Goal: Navigation & Orientation: Find specific page/section

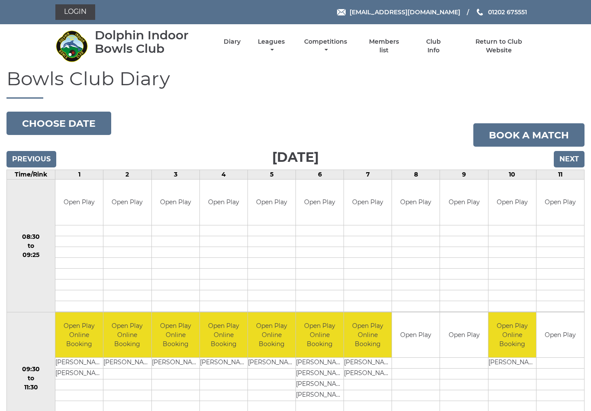
click at [33, 160] on input "Previous" at bounding box center [31, 159] width 50 height 16
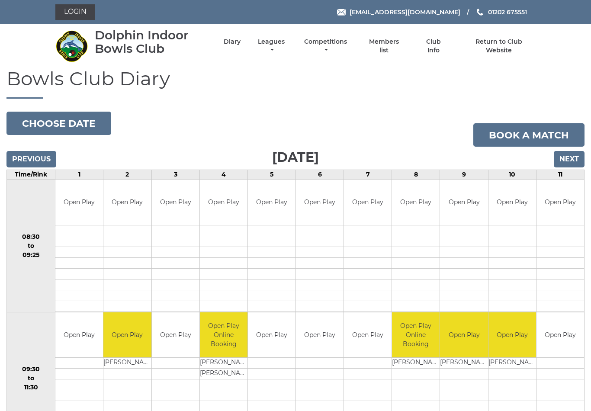
click at [33, 158] on input "Previous" at bounding box center [31, 159] width 50 height 16
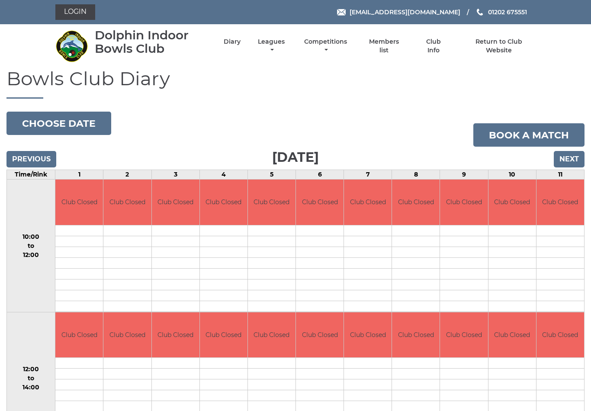
click at [34, 162] on input "Previous" at bounding box center [31, 159] width 50 height 16
click at [33, 159] on input "Previous" at bounding box center [31, 159] width 50 height 16
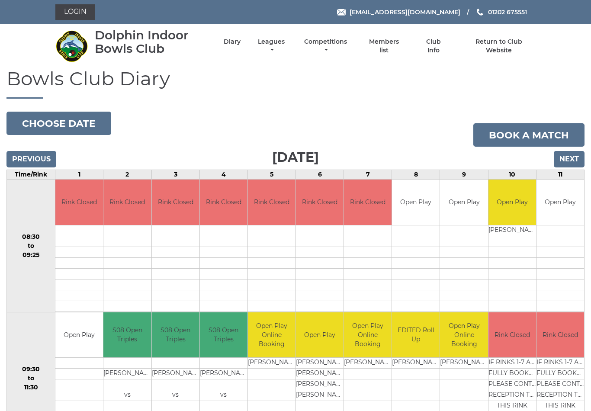
click at [80, 11] on link "Login" at bounding box center [75, 12] width 40 height 16
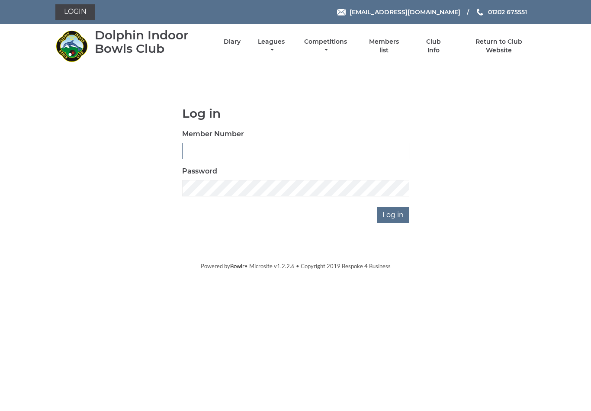
type input "4024"
click at [394, 215] on input "Log in" at bounding box center [393, 215] width 32 height 16
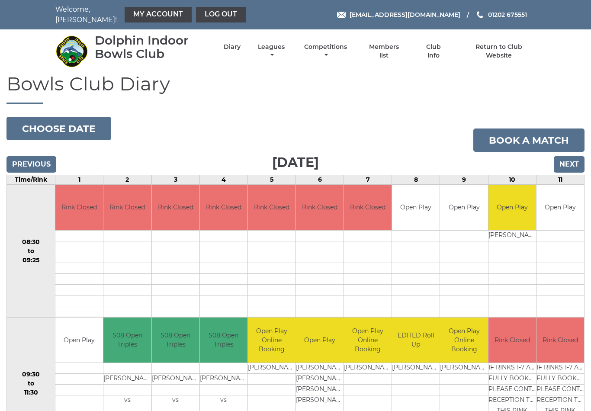
click at [134, 13] on link "My Account" at bounding box center [158, 15] width 67 height 16
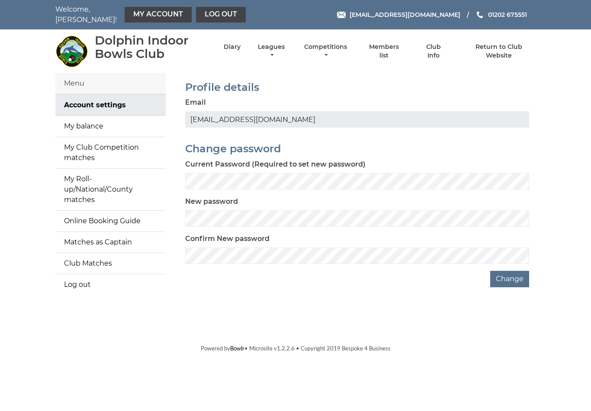
click at [78, 123] on link "My balance" at bounding box center [110, 126] width 110 height 21
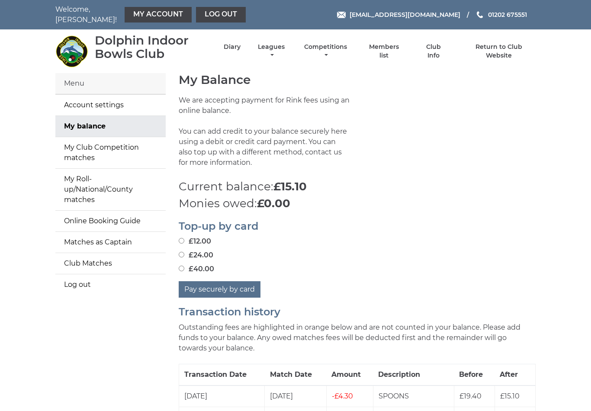
click at [441, 47] on link "Club Info" at bounding box center [433, 51] width 28 height 17
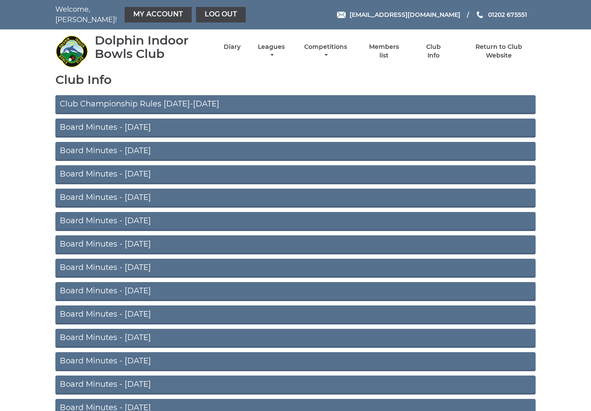
click at [101, 100] on link "Club Championship Rules [DATE]-[DATE]" at bounding box center [295, 104] width 480 height 19
click at [438, 46] on link "Club Info" at bounding box center [433, 51] width 28 height 17
click at [388, 48] on link "Members list" at bounding box center [384, 51] width 40 height 17
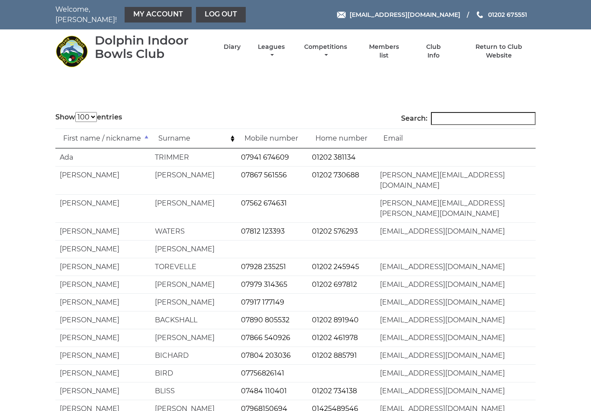
select select "100"
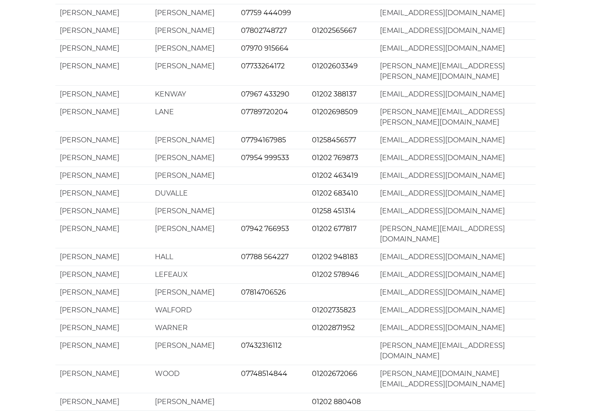
scroll to position [957, 0]
